Goal: Check status: Check status

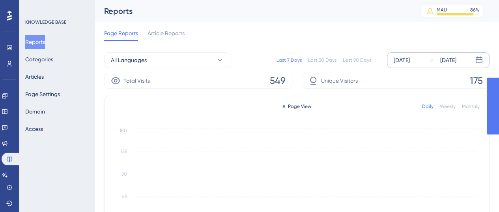
click at [404, 52] on div "[DATE] [DATE]" at bounding box center [438, 60] width 103 height 16
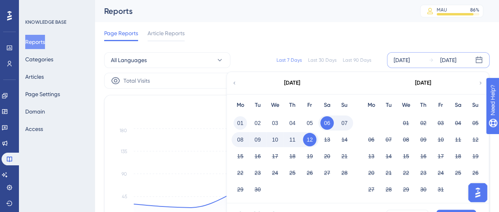
click at [239, 124] on button "01" at bounding box center [240, 122] width 13 height 13
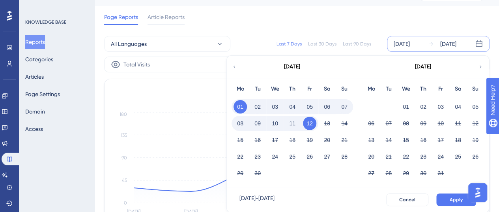
scroll to position [39, 0]
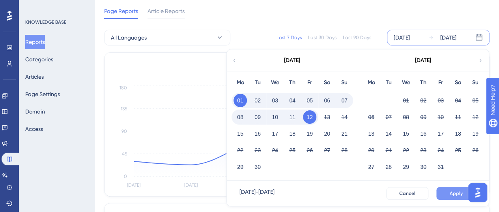
click at [447, 195] on button "Apply" at bounding box center [456, 193] width 40 height 13
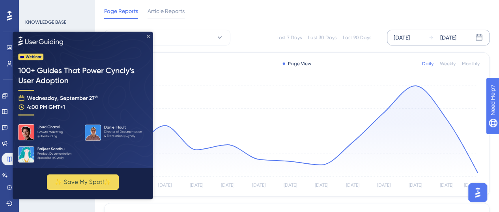
click at [149, 37] on icon "Close Preview" at bounding box center [148, 36] width 3 height 3
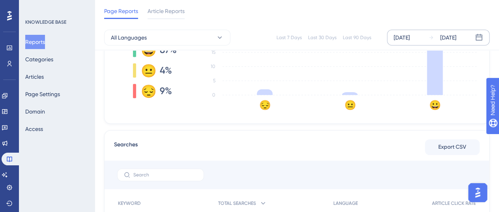
scroll to position [158, 0]
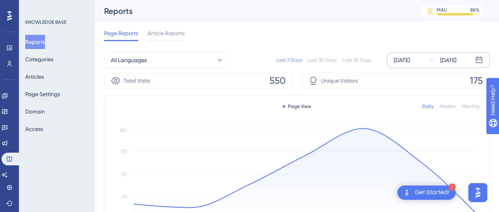
click at [406, 64] on div "[DATE]" at bounding box center [402, 59] width 16 height 9
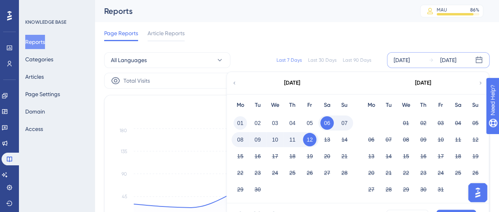
click at [240, 116] on button "01" at bounding box center [240, 122] width 13 height 13
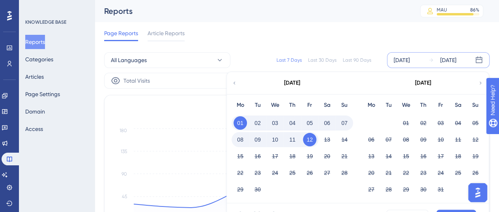
scroll to position [39, 0]
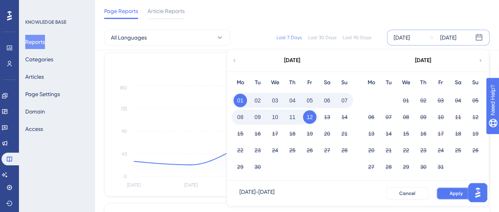
click at [443, 189] on button "Apply" at bounding box center [456, 193] width 40 height 13
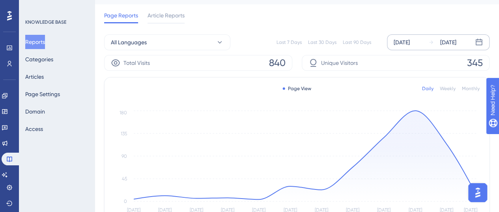
scroll to position [0, 0]
